Goal: Task Accomplishment & Management: Complete application form

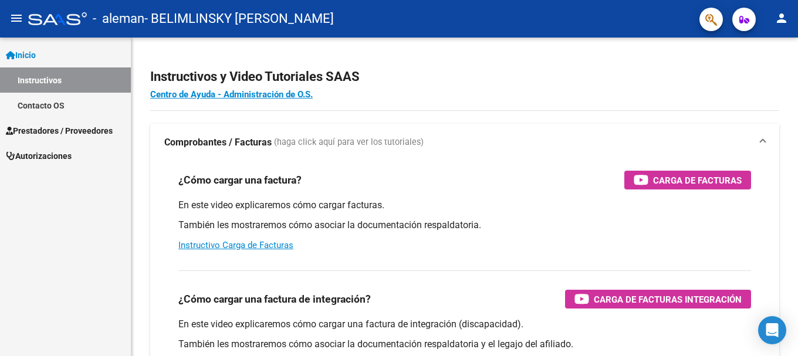
click at [446, 94] on h4 "Centro de Ayuda - Administración de O.S." at bounding box center [464, 94] width 629 height 13
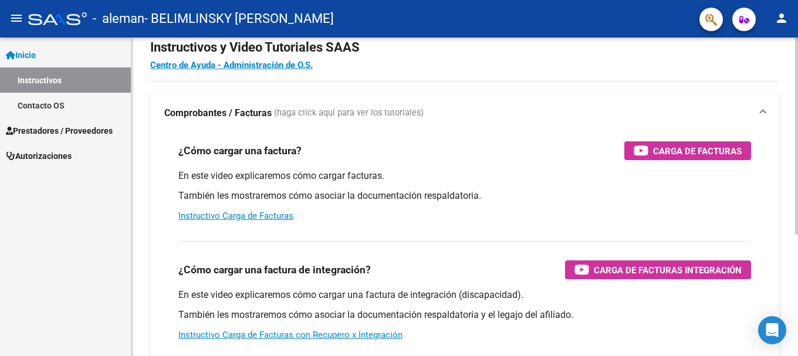
scroll to position [23, 0]
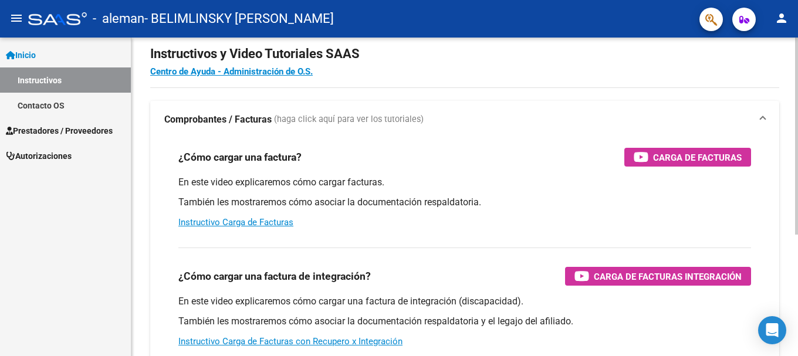
click at [797, 144] on div at bounding box center [796, 150] width 3 height 197
click at [79, 82] on link "Instructivos" at bounding box center [65, 79] width 131 height 25
click at [75, 125] on span "Prestadores / Proveedores" at bounding box center [59, 130] width 107 height 13
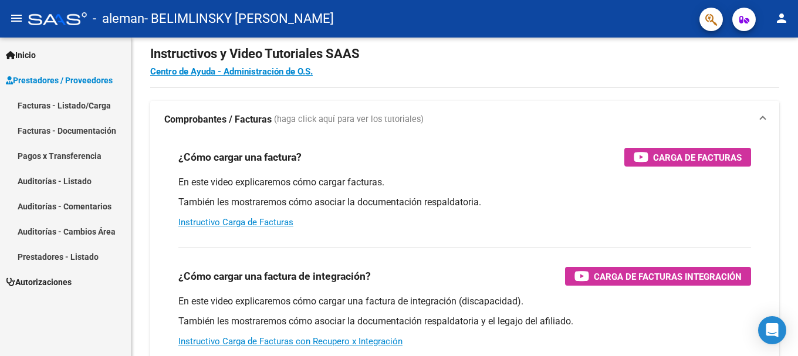
click at [75, 105] on link "Facturas - Listado/Carga" at bounding box center [65, 105] width 131 height 25
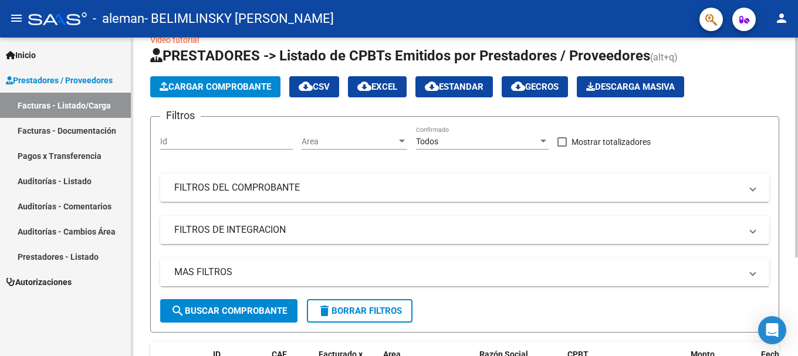
click at [238, 82] on button "Cargar Comprobante" at bounding box center [215, 86] width 130 height 21
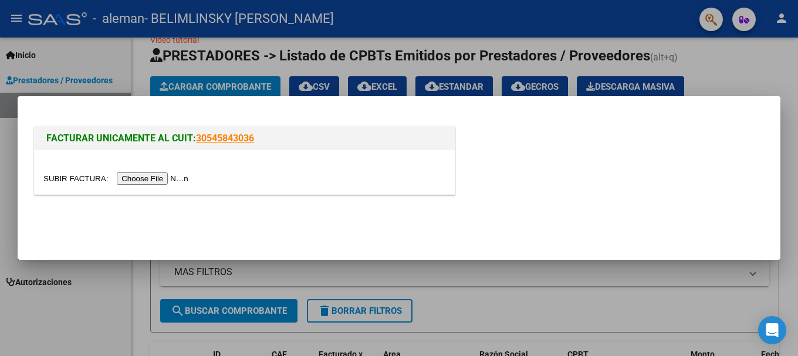
click at [151, 175] on input "file" at bounding box center [117, 179] width 148 height 12
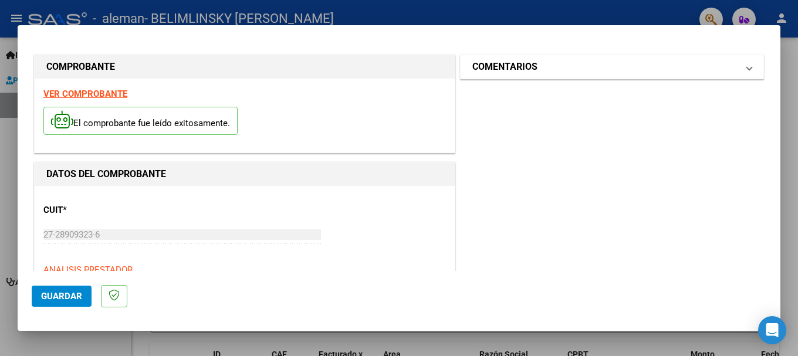
click at [732, 62] on span "COMENTARIOS" at bounding box center [609, 67] width 275 height 14
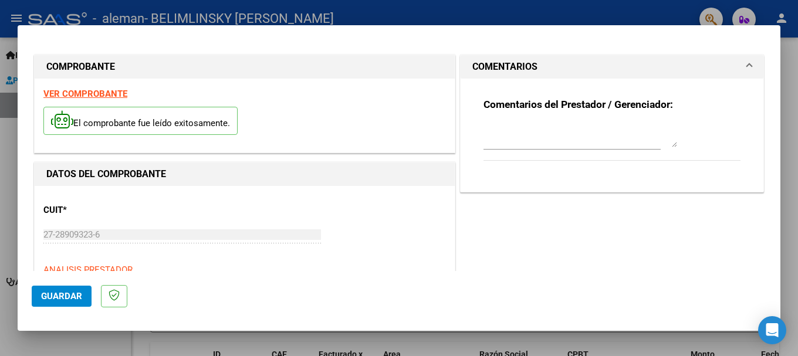
click at [610, 143] on textarea at bounding box center [580, 135] width 194 height 23
click at [610, 171] on div "Comentarios del Prestador / Gerenciador:" at bounding box center [611, 136] width 257 height 76
click at [608, 131] on textarea at bounding box center [580, 135] width 194 height 23
click at [613, 130] on textarea at bounding box center [580, 135] width 194 height 23
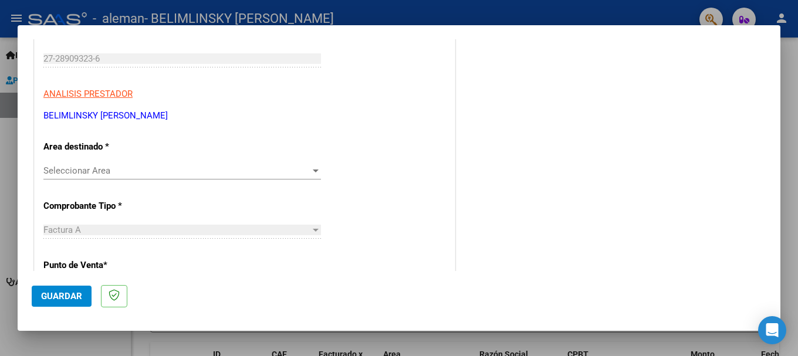
scroll to position [196, 0]
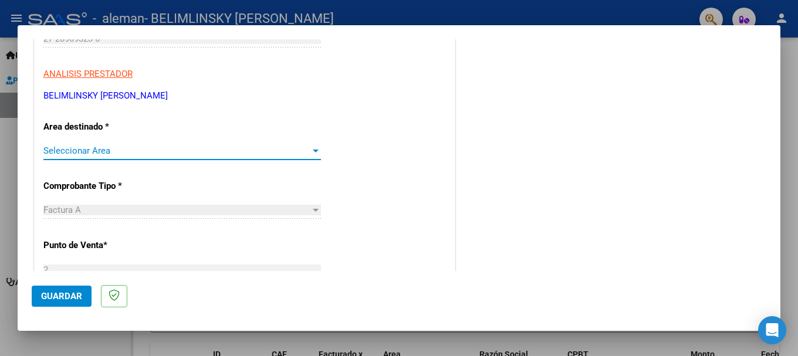
click at [275, 152] on span "Seleccionar Area" at bounding box center [176, 151] width 267 height 11
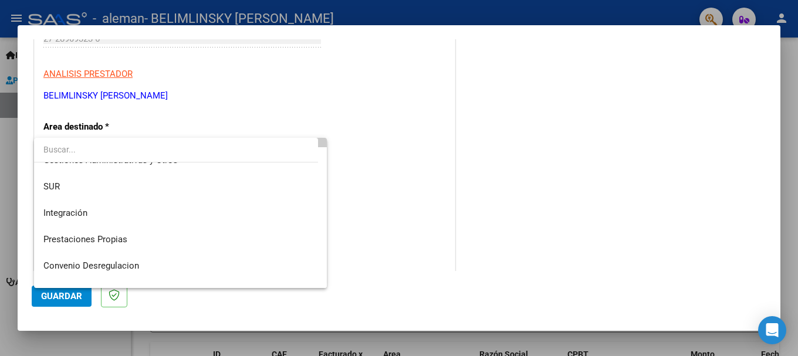
scroll to position [42, 0]
click at [351, 197] on div at bounding box center [399, 178] width 798 height 356
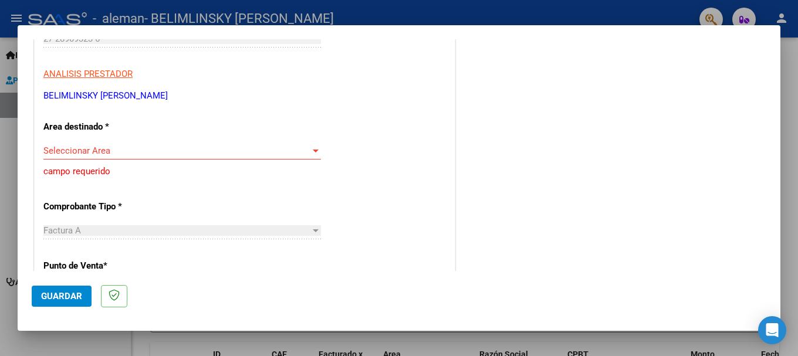
click at [124, 149] on span "Seleccionar Area" at bounding box center [176, 151] width 267 height 11
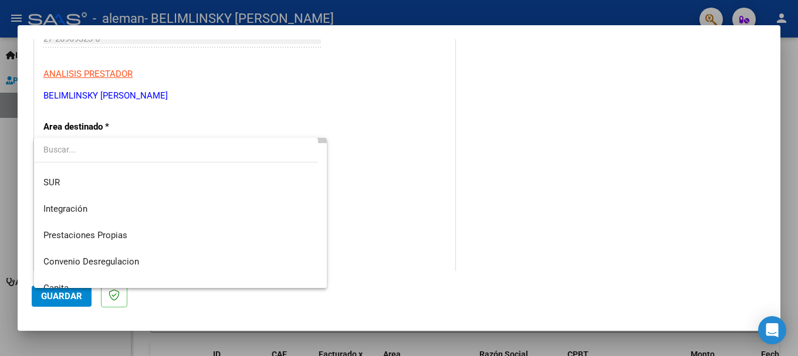
scroll to position [76, 0]
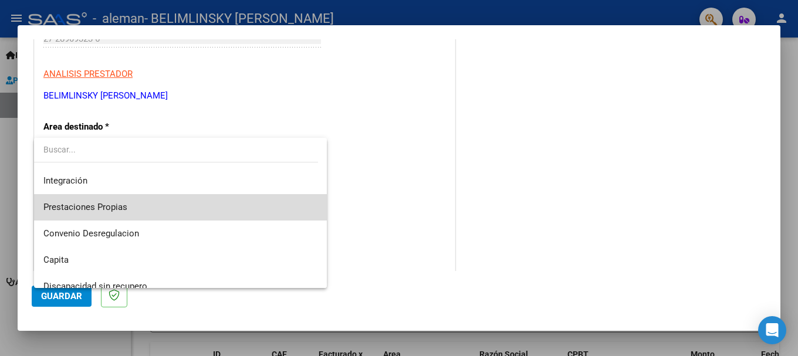
click at [188, 202] on span "Prestaciones Propias" at bounding box center [180, 207] width 274 height 26
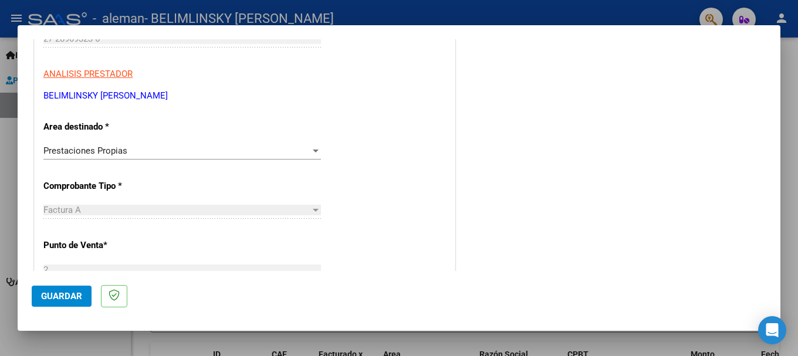
click at [124, 209] on div "Factura A" at bounding box center [176, 210] width 267 height 11
drag, startPoint x: 114, startPoint y: 209, endPoint x: 86, endPoint y: 205, distance: 29.1
click at [114, 209] on div "Factura A" at bounding box center [176, 210] width 267 height 11
click at [86, 205] on div "Factura A" at bounding box center [176, 210] width 267 height 11
drag, startPoint x: 316, startPoint y: 213, endPoint x: 457, endPoint y: 202, distance: 141.8
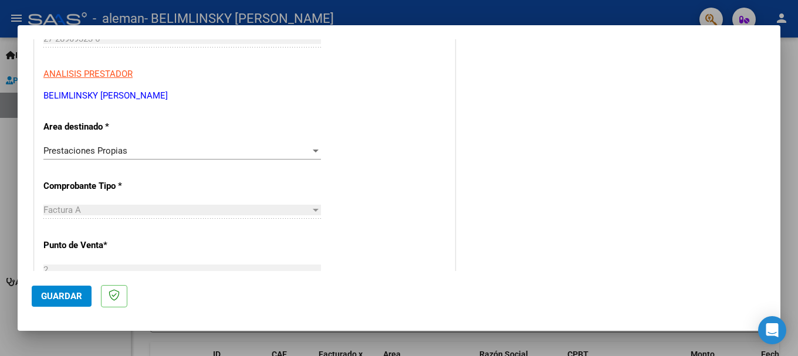
click at [315, 214] on div at bounding box center [315, 209] width 11 height 9
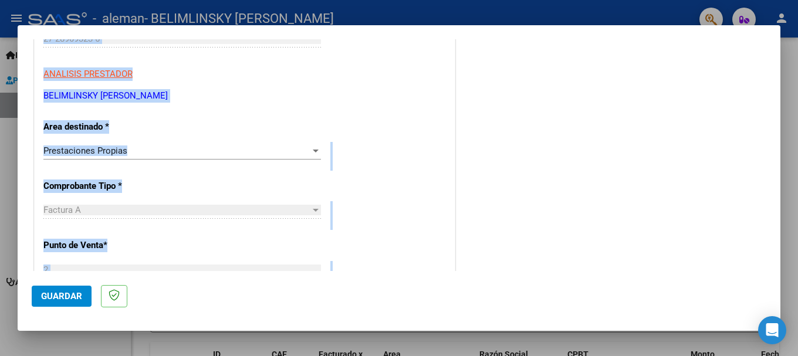
drag, startPoint x: 780, startPoint y: 130, endPoint x: 757, endPoint y: 154, distance: 33.2
click at [776, 154] on div "COMPROBANTE VER COMPROBANTE El comprobante fue leído exitosamente. DATOS DEL CO…" at bounding box center [399, 178] width 798 height 356
click at [737, 154] on div "COMENTARIOS Comentarios del Prestador / Gerenciador:" at bounding box center [612, 307] width 309 height 902
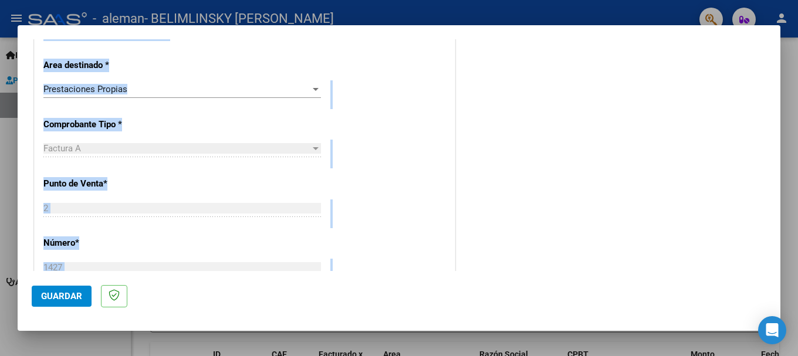
scroll to position [262, 0]
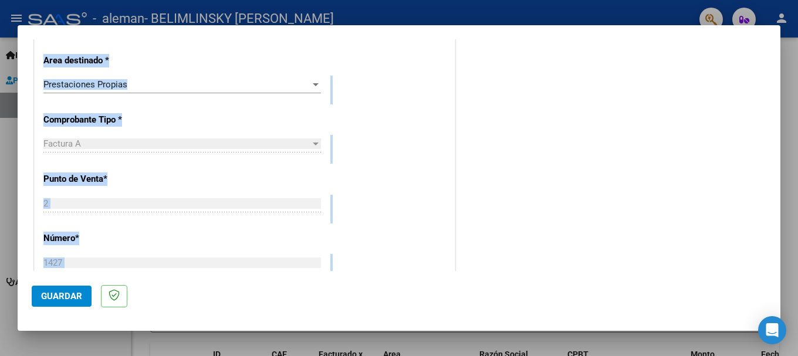
click at [674, 146] on div "COMENTARIOS Comentarios del Prestador / Gerenciador:" at bounding box center [612, 241] width 309 height 902
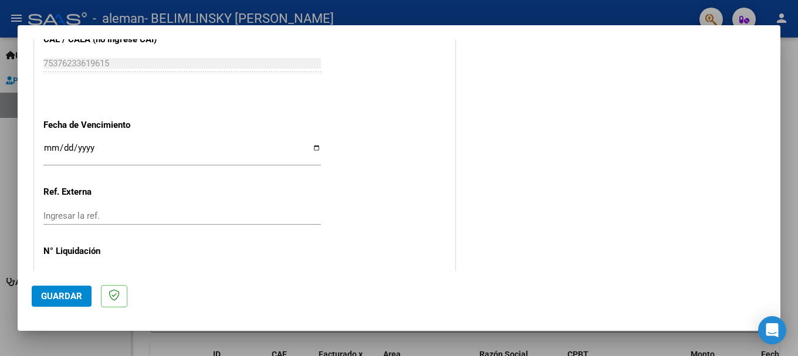
scroll to position [640, 0]
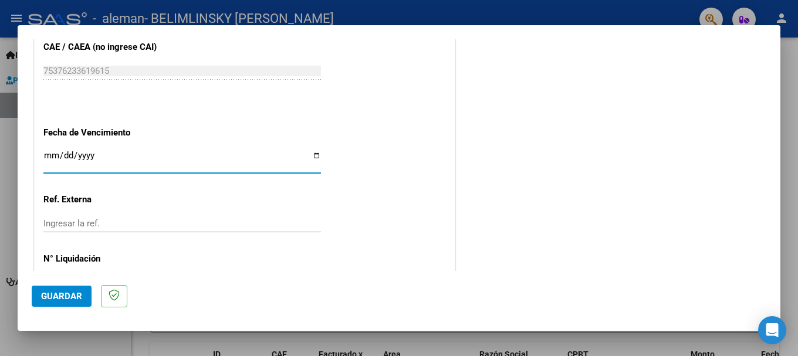
click at [205, 167] on input "Ingresar la fecha" at bounding box center [182, 160] width 278 height 19
click at [317, 154] on input "Ingresar la fecha" at bounding box center [182, 160] width 278 height 19
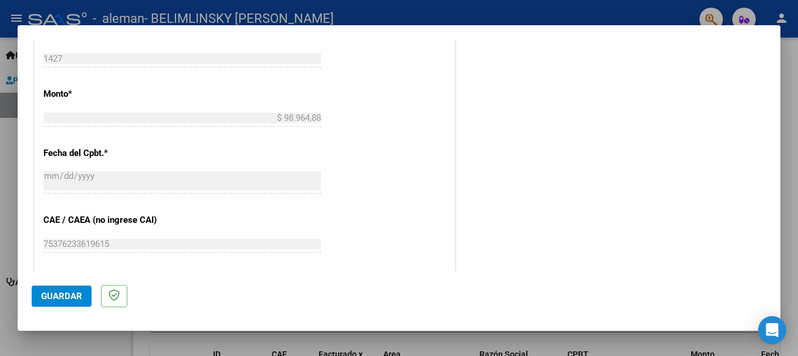
scroll to position [464, 0]
click at [503, 134] on div "COMENTARIOS Comentarios del Prestador / Gerenciador:" at bounding box center [612, 40] width 309 height 902
click at [98, 155] on p "Fecha del Cpbt. *" at bounding box center [103, 156] width 121 height 13
drag, startPoint x: 109, startPoint y: 158, endPoint x: 225, endPoint y: 168, distance: 117.2
click at [108, 158] on span "*" at bounding box center [106, 156] width 4 height 11
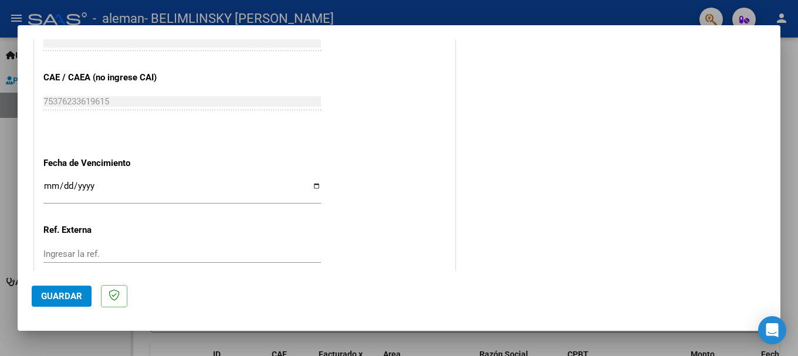
scroll to position [619, 0]
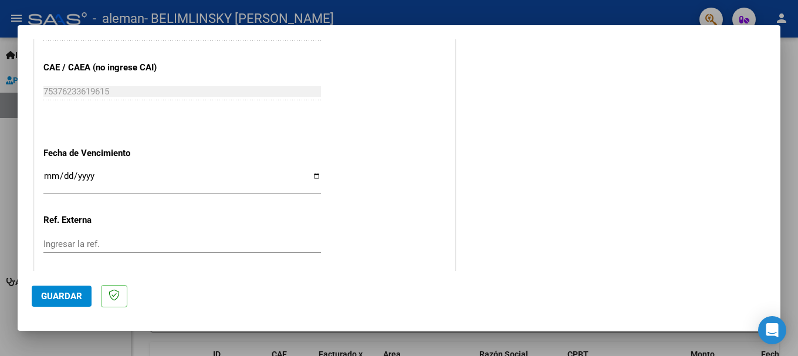
drag, startPoint x: 282, startPoint y: 177, endPoint x: 295, endPoint y: 177, distance: 12.9
click at [288, 177] on input "[DATE]" at bounding box center [182, 180] width 278 height 19
click at [316, 175] on input "[DATE]" at bounding box center [182, 180] width 278 height 19
type input "[DATE]"
click at [167, 246] on input "Ingresar la ref." at bounding box center [182, 244] width 278 height 11
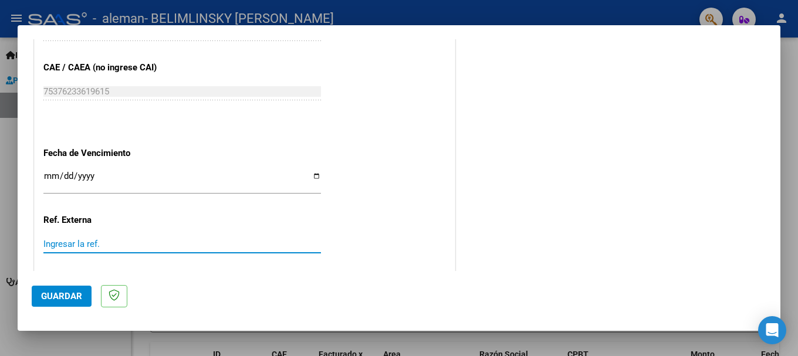
click at [168, 246] on input "Ingresar la ref." at bounding box center [182, 244] width 278 height 11
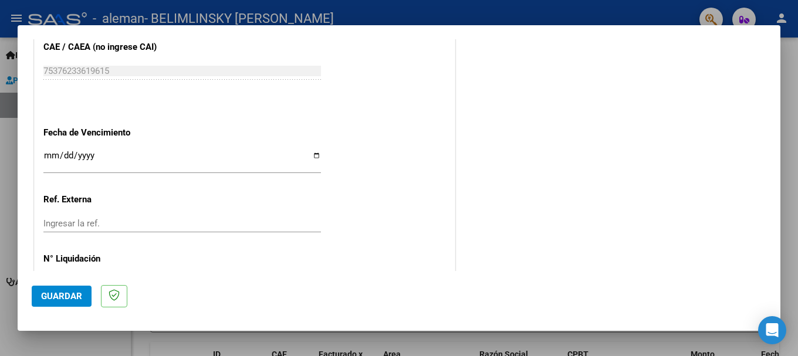
scroll to position [683, 0]
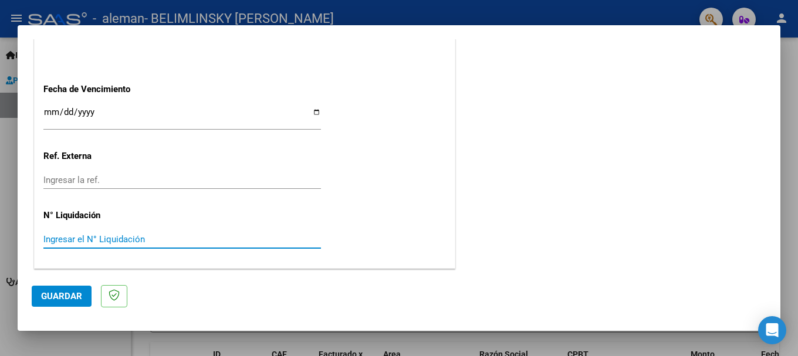
click at [242, 235] on input "Ingresar el N° Liquidación" at bounding box center [182, 239] width 278 height 11
click at [218, 174] on div "Ingresar la ref." at bounding box center [182, 180] width 278 height 18
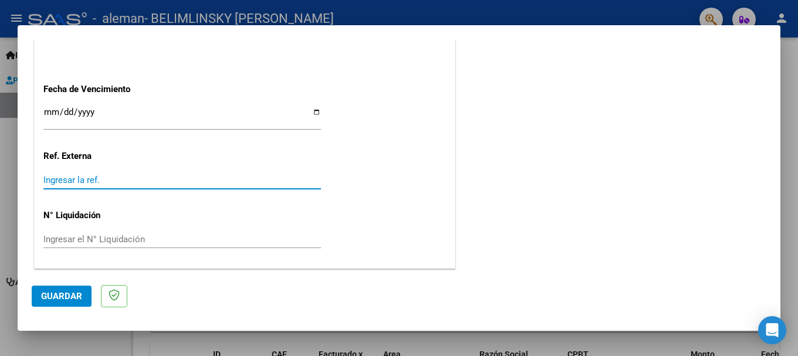
click at [199, 250] on div "Ingresar el N° Liquidación" at bounding box center [182, 245] width 278 height 29
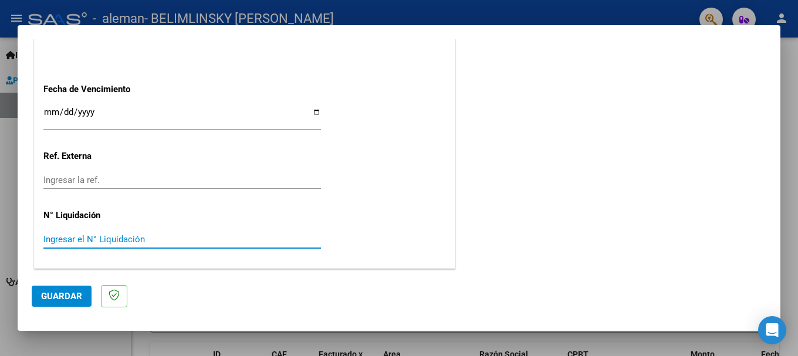
click at [208, 239] on input "Ingresar el N° Liquidación" at bounding box center [182, 239] width 278 height 11
click at [123, 241] on input "Ingresar el N° Liquidación" at bounding box center [182, 239] width 278 height 11
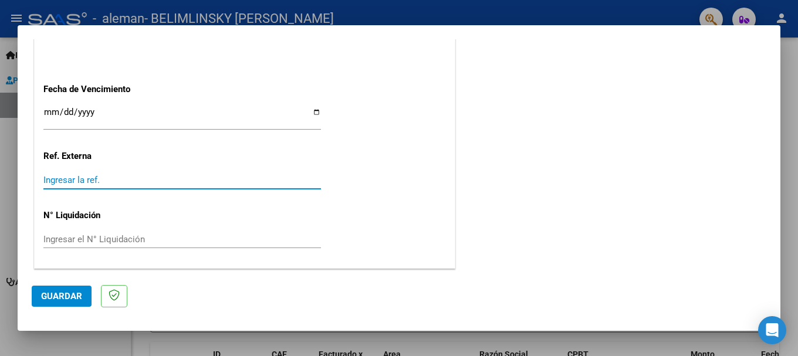
click at [143, 180] on input "Ingresar la ref." at bounding box center [182, 180] width 278 height 11
drag, startPoint x: 143, startPoint y: 180, endPoint x: 600, endPoint y: 195, distance: 456.8
click at [144, 180] on input "Ingresar la ref." at bounding box center [182, 180] width 278 height 11
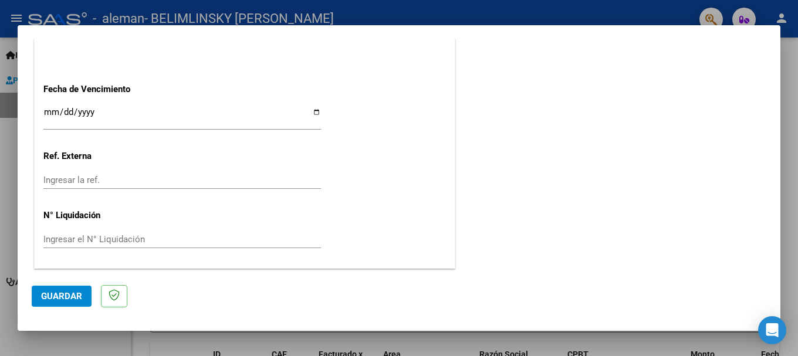
click at [139, 178] on input "Ingresar la ref." at bounding box center [182, 180] width 278 height 11
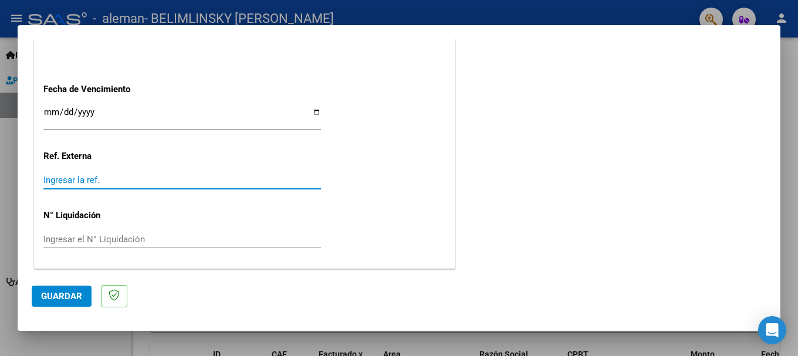
click at [139, 178] on input "Ingresar la ref." at bounding box center [182, 180] width 278 height 11
click at [153, 242] on input "Ingresar el N° Liquidación" at bounding box center [182, 239] width 278 height 11
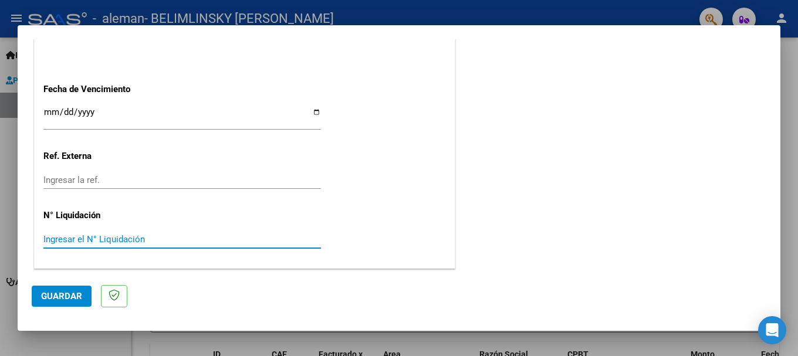
click at [153, 242] on input "Ingresar el N° Liquidación" at bounding box center [182, 239] width 278 height 11
drag, startPoint x: 170, startPoint y: 236, endPoint x: 178, endPoint y: 235, distance: 7.7
click at [171, 236] on input "Ingresar el N° Liquidación" at bounding box center [182, 239] width 278 height 11
click at [161, 241] on input "Ingresar el N° Liquidación" at bounding box center [182, 239] width 278 height 11
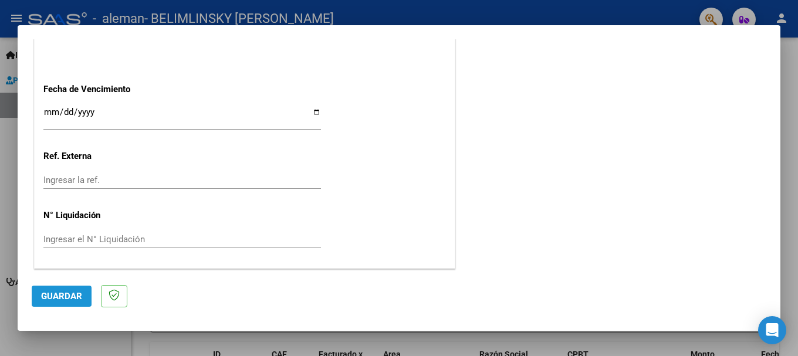
click at [58, 294] on span "Guardar" at bounding box center [61, 296] width 41 height 11
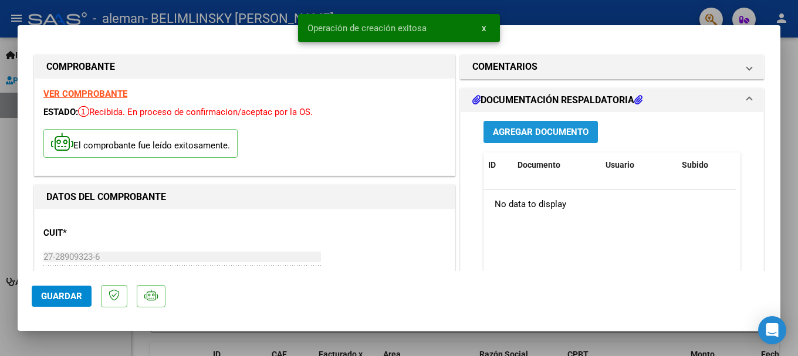
click at [552, 132] on span "Agregar Documento" at bounding box center [541, 132] width 96 height 11
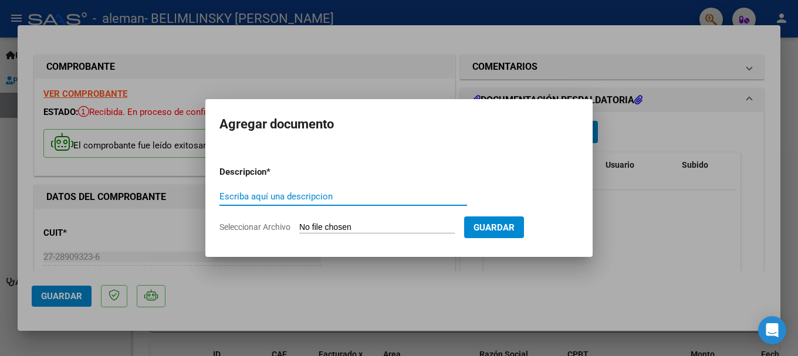
click at [287, 192] on input "Escriba aquí una descripcion" at bounding box center [343, 196] width 248 height 11
click at [348, 221] on form "Descripcion * Escriba aquí una descripcion Seleccionar Archivo Guardar" at bounding box center [398, 200] width 359 height 86
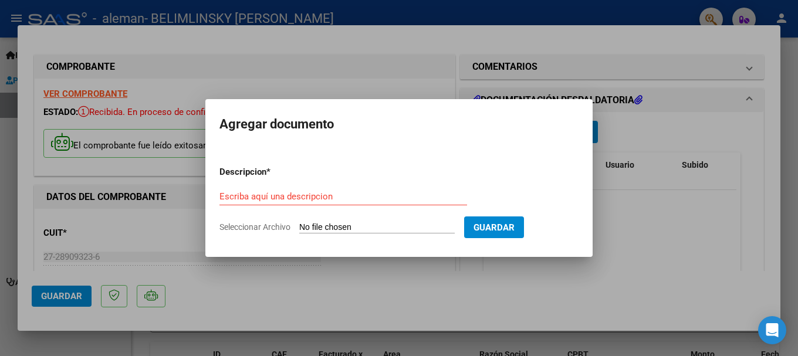
click at [340, 227] on input "Seleccionar Archivo" at bounding box center [376, 227] width 155 height 11
type input "C:\fakepath\PLANILLA OSPSMBA [PERSON_NAME] 8 SESIONES MENSUALES [DATE].pdf"
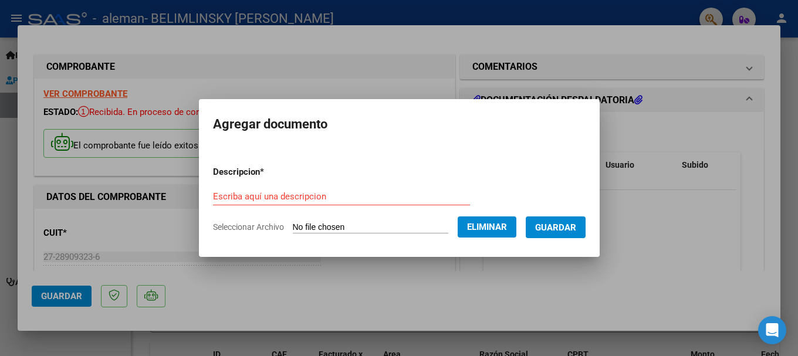
click at [266, 192] on input "Escriba aquí una descripcion" at bounding box center [341, 196] width 257 height 11
type input "A"
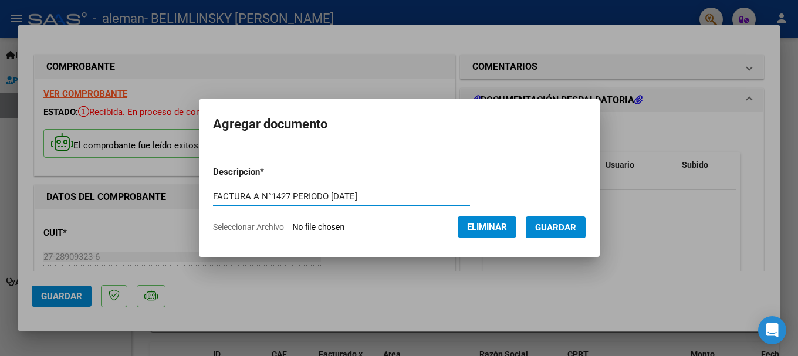
type input "FACTURA A N°1427 PERIODO [DATE]"
click at [256, 227] on span "Seleccionar Archivo" at bounding box center [248, 226] width 71 height 9
click at [279, 227] on app-file-uploader "Seleccionar Archivo Eliminar" at bounding box center [369, 227] width 313 height 11
click at [262, 225] on span "Seleccionar Archivo" at bounding box center [248, 226] width 71 height 9
click at [243, 173] on p "Descripcion *" at bounding box center [269, 171] width 112 height 13
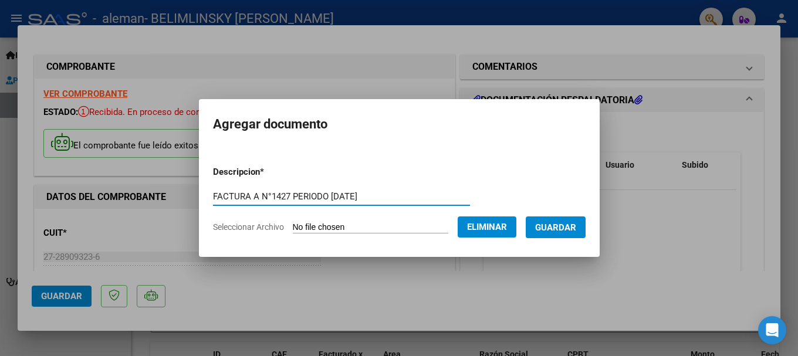
click at [238, 199] on input "FACTURA A N°1427 PERIODO [DATE]" at bounding box center [341, 196] width 257 height 11
click at [387, 201] on input "FACTURA A N°1427 PERIODO [DATE]" at bounding box center [341, 196] width 257 height 11
click at [576, 223] on span "Guardar" at bounding box center [555, 227] width 41 height 11
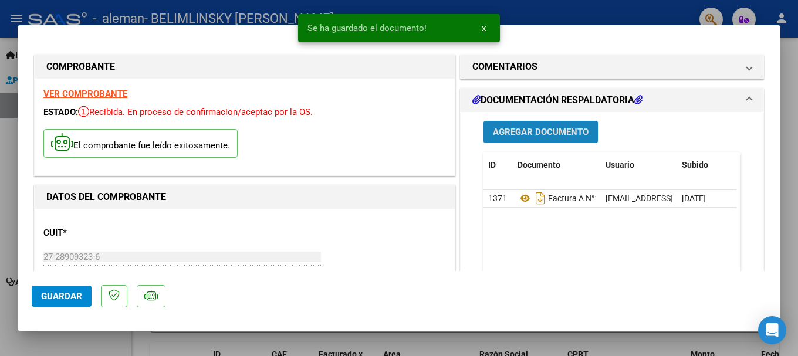
click at [530, 133] on span "Agregar Documento" at bounding box center [541, 132] width 96 height 11
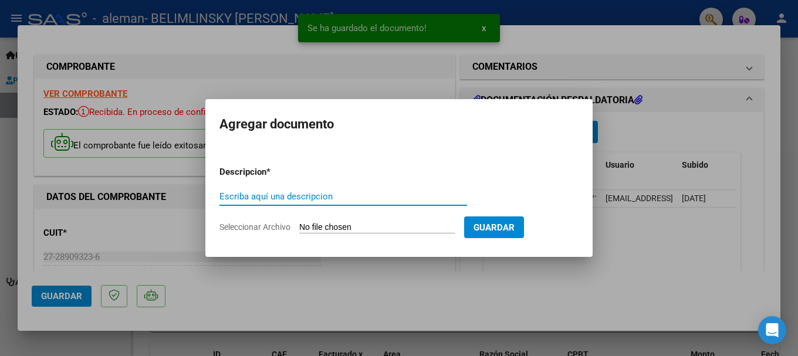
click at [323, 192] on input "Escriba aquí una descripcion" at bounding box center [343, 196] width 248 height 11
click at [331, 228] on input "Seleccionar Archivo" at bounding box center [376, 227] width 155 height 11
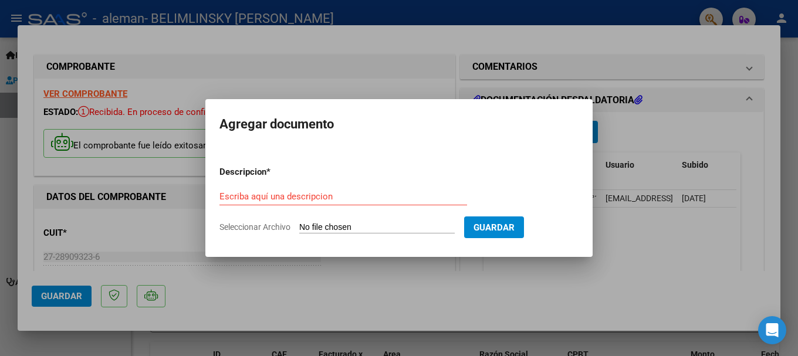
type input "C:\fakepath\CAE PSP FACTURA 1427 PERIODO [DATE].pdf"
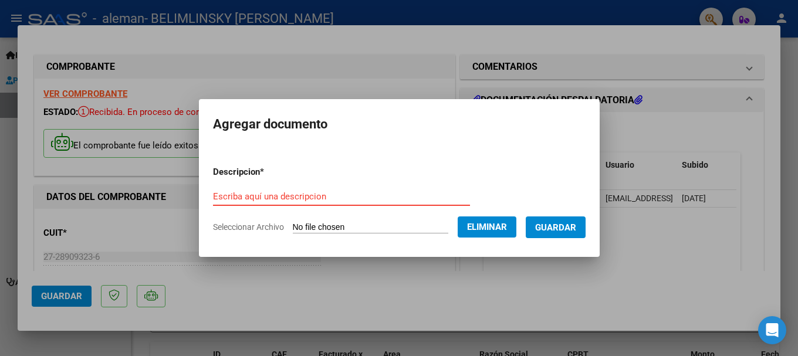
click at [297, 192] on input "Escriba aquí una descripcion" at bounding box center [341, 196] width 257 height 11
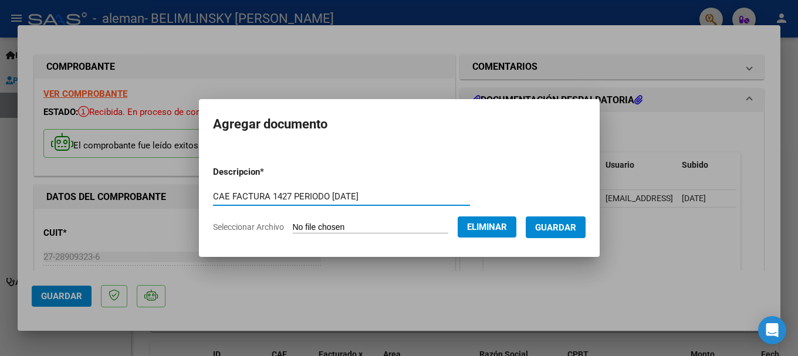
type input "CAE FACTURA 1427 PERIODO [DATE]"
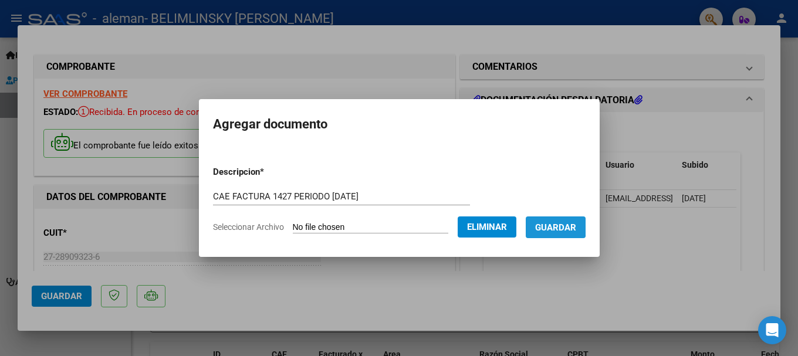
click at [559, 225] on span "Guardar" at bounding box center [555, 227] width 41 height 11
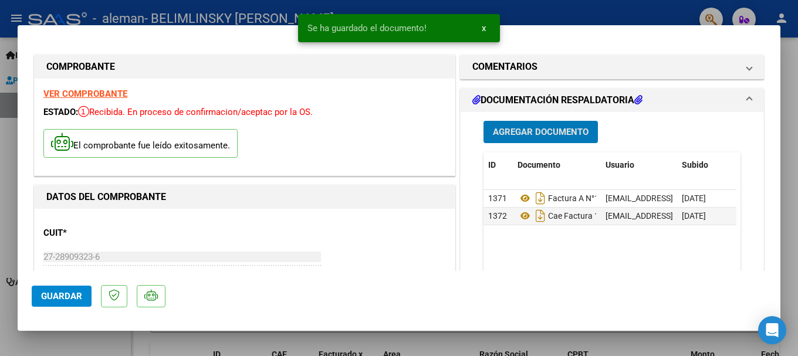
click at [526, 131] on span "Agregar Documento" at bounding box center [541, 132] width 96 height 11
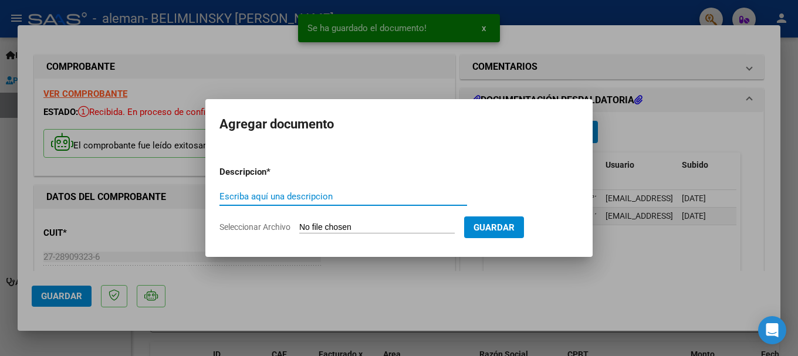
click at [317, 192] on input "Escriba aquí una descripcion" at bounding box center [343, 196] width 248 height 11
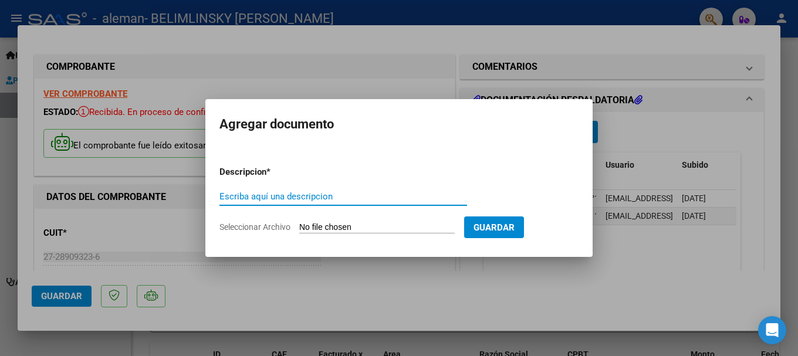
click at [294, 197] on input "Escriba aquí una descripcion" at bounding box center [343, 196] width 248 height 11
click at [322, 225] on input "Seleccionar Archivo" at bounding box center [376, 227] width 155 height 11
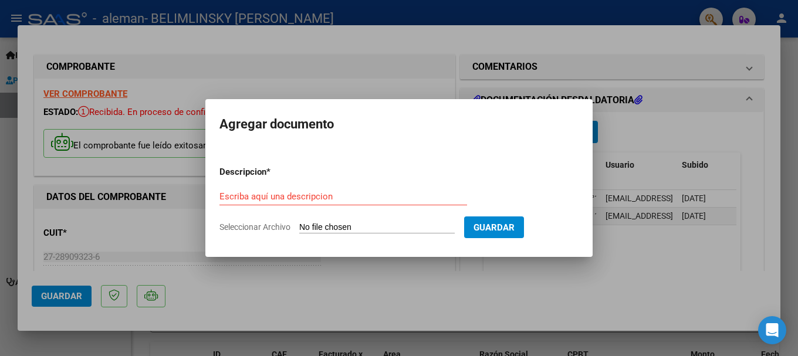
type input "C:\fakepath\CONSTANCIA DE INSCRIPCION ARCA [DATE].pdf"
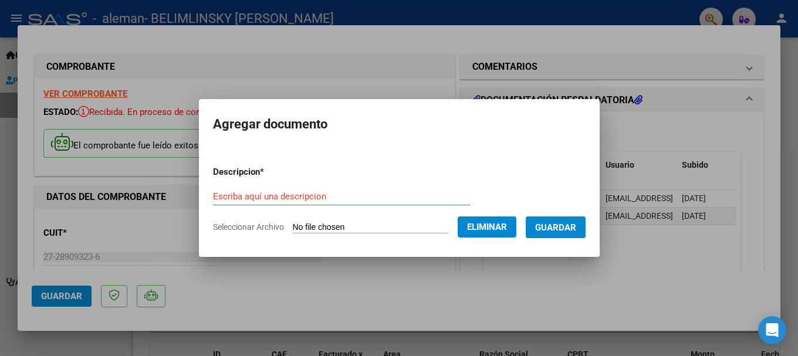
click at [319, 199] on input "Escriba aquí una descripcion" at bounding box center [341, 196] width 257 height 11
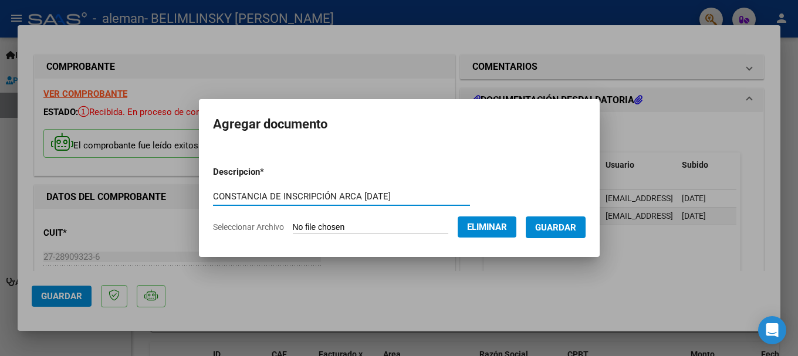
type input "CONSTANCIA DE INSCRIPCIÓN ARCA [DATE]"
drag, startPoint x: 580, startPoint y: 225, endPoint x: 573, endPoint y: 228, distance: 7.6
click at [576, 226] on span "Guardar" at bounding box center [555, 227] width 41 height 11
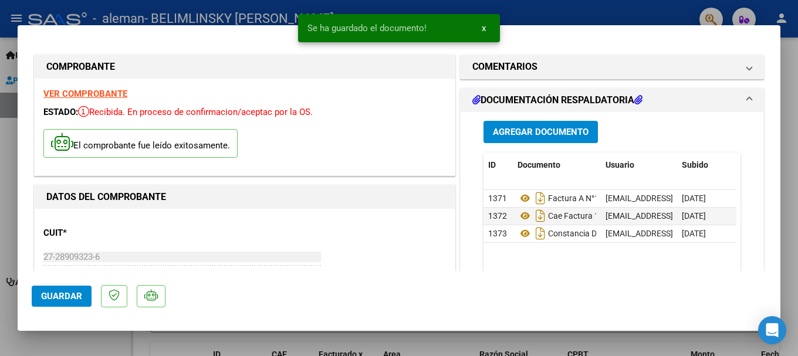
click at [780, 66] on div at bounding box center [399, 178] width 798 height 356
type input "$ 0,00"
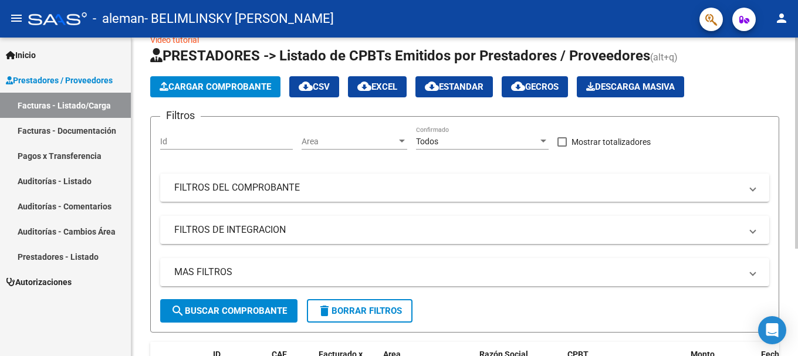
click at [789, 109] on div "Video tutorial PRESTADORES -> Listado de CPBTs Emitidos por Prestadores / Prove…" at bounding box center [464, 250] width 667 height 471
drag, startPoint x: 794, startPoint y: 78, endPoint x: 794, endPoint y: 90, distance: 12.3
click at [794, 90] on div "Video tutorial PRESTADORES -> Listado de CPBTs Emitidos por Prestadores / Prove…" at bounding box center [464, 250] width 667 height 471
click at [784, 86] on div "Video tutorial PRESTADORES -> Listado de CPBTs Emitidos por Prestadores / Prove…" at bounding box center [464, 250] width 667 height 471
click at [85, 107] on link "Facturas - Listado/Carga" at bounding box center [65, 105] width 131 height 25
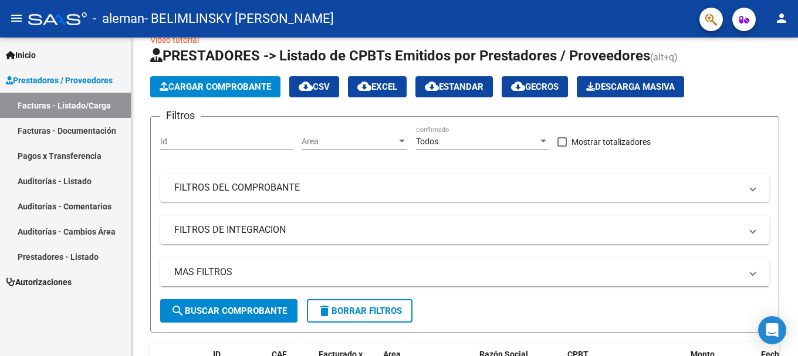
click at [75, 130] on link "Facturas - Documentación" at bounding box center [65, 130] width 131 height 25
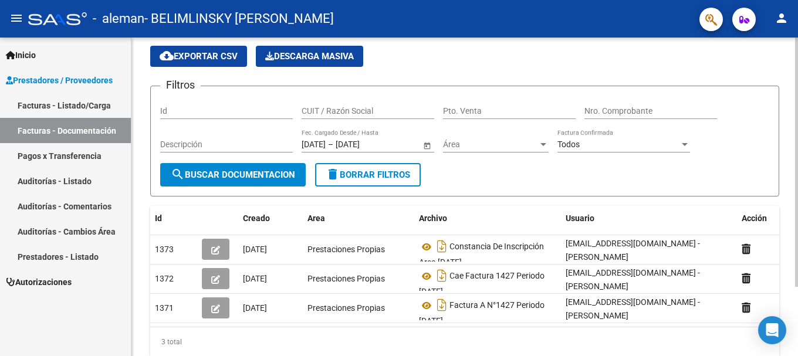
scroll to position [88, 0]
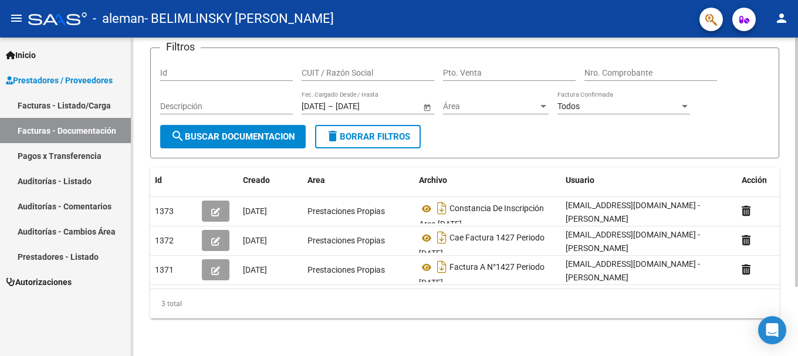
click at [797, 236] on div at bounding box center [796, 231] width 3 height 249
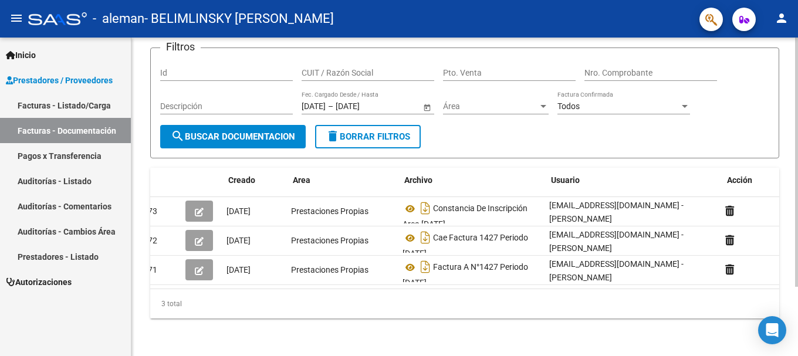
scroll to position [0, 0]
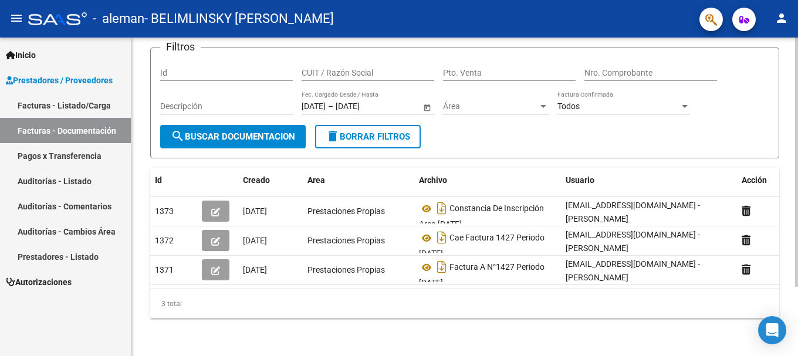
click at [290, 131] on span "search Buscar Documentacion" at bounding box center [233, 136] width 124 height 11
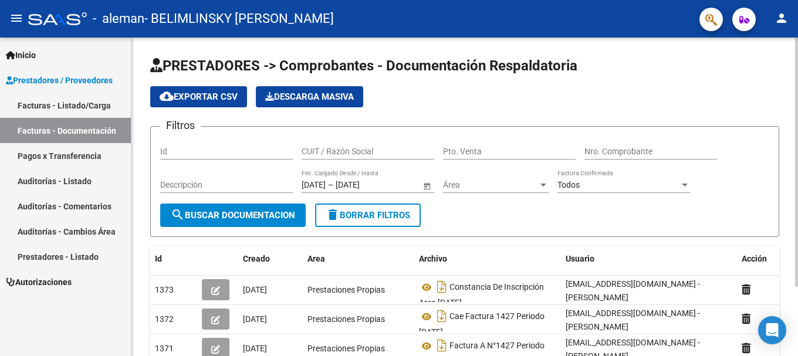
click at [797, 124] on div at bounding box center [796, 162] width 3 height 249
click at [60, 103] on link "Facturas - Listado/Carga" at bounding box center [65, 105] width 131 height 25
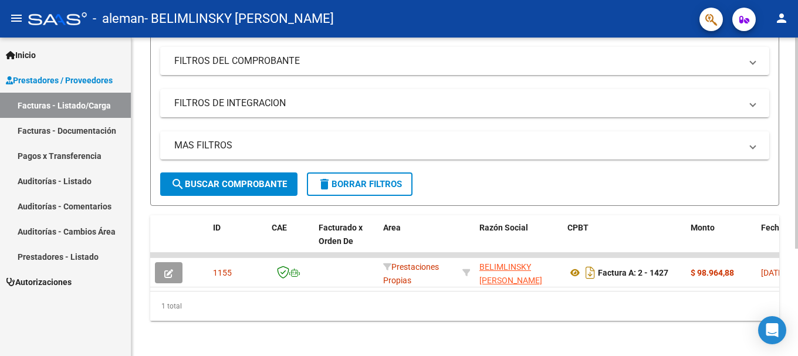
scroll to position [161, 0]
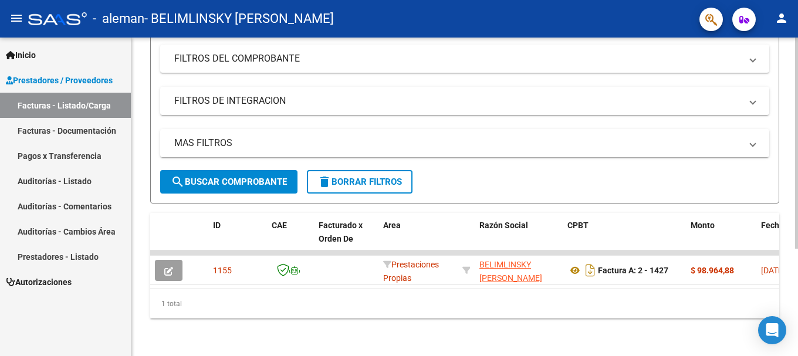
click at [775, 226] on div "Video tutorial PRESTADORES -> Listado de CPBTs Emitidos por Prestadores / Prove…" at bounding box center [465, 121] width 669 height 471
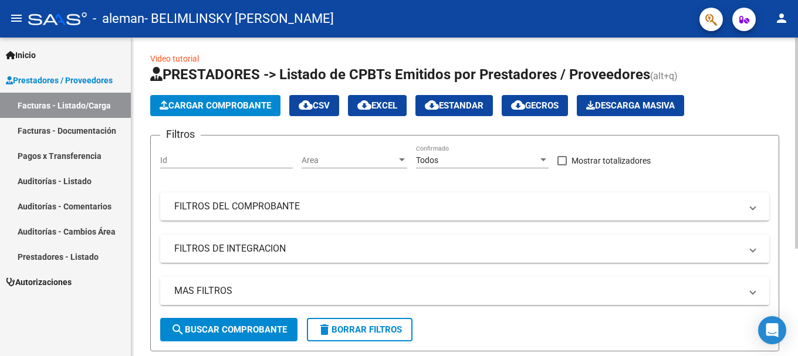
scroll to position [0, 0]
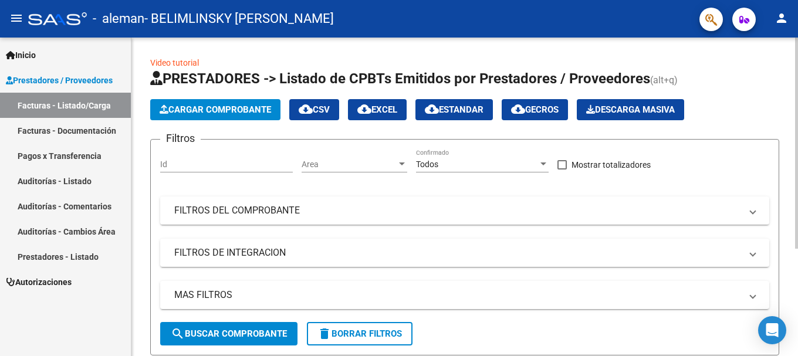
click at [797, 52] on div at bounding box center [796, 143] width 3 height 211
click at [76, 103] on link "Facturas - Listado/Carga" at bounding box center [65, 105] width 131 height 25
click at [43, 56] on link "Inicio" at bounding box center [65, 54] width 131 height 25
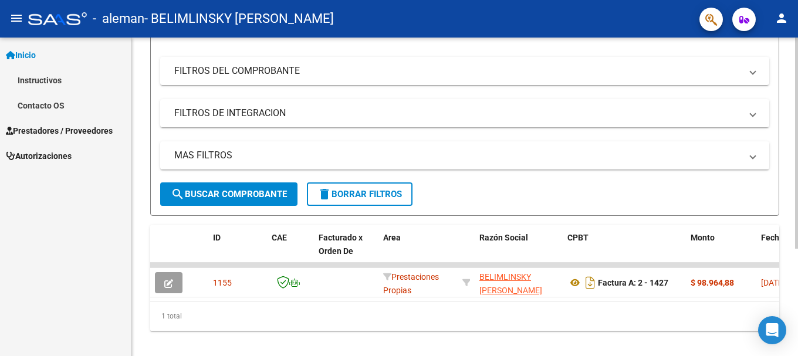
scroll to position [161, 0]
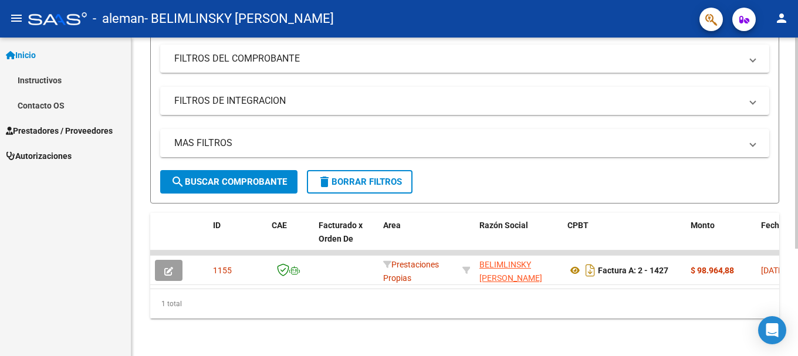
click at [781, 242] on div "Video tutorial PRESTADORES -> Listado de CPBTs Emitidos por Prestadores / Prove…" at bounding box center [465, 121] width 669 height 471
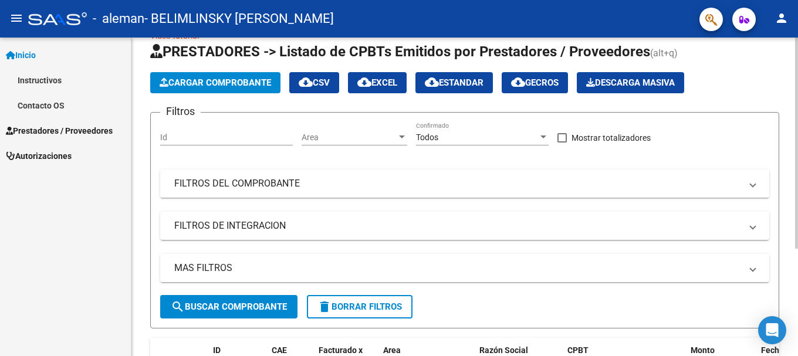
scroll to position [26, 0]
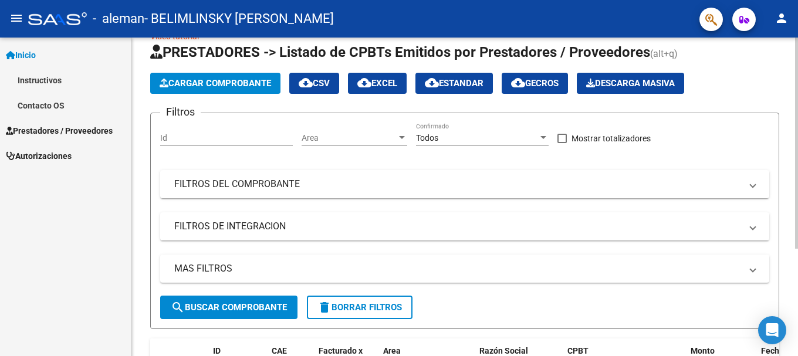
click at [797, 135] on div at bounding box center [796, 161] width 3 height 211
click at [329, 83] on span "cloud_download CSV" at bounding box center [314, 83] width 31 height 11
drag, startPoint x: 772, startPoint y: 71, endPoint x: 763, endPoint y: 76, distance: 10.0
click at [770, 71] on app-list-header "PRESTADORES -> Listado de CPBTs Emitidos por Prestadores / Proveedores (alt+q) …" at bounding box center [464, 186] width 629 height 286
